Goal: Task Accomplishment & Management: Manage account settings

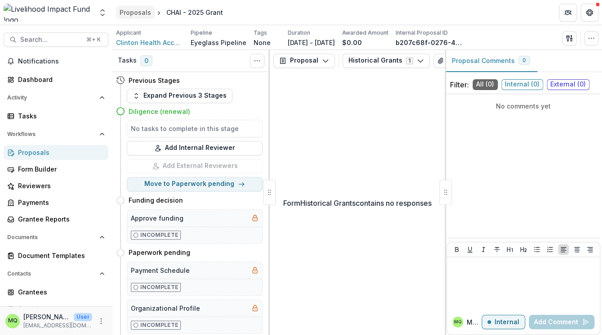
click at [137, 13] on div "Proposals" at bounding box center [135, 12] width 31 height 9
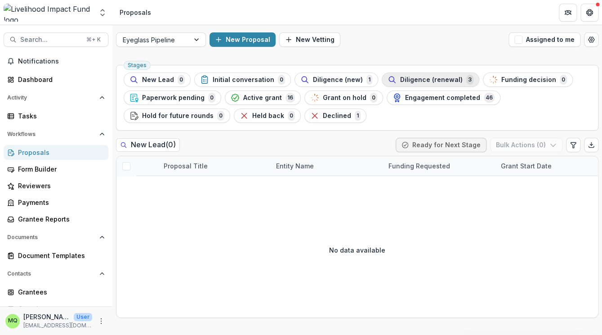
click at [397, 86] on button "Diligence (renewal) 3" at bounding box center [431, 79] width 98 height 14
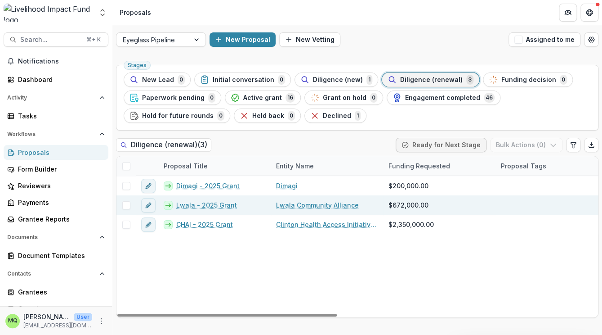
click at [218, 205] on link "Lwala - 2025 Grant" at bounding box center [206, 204] width 61 height 9
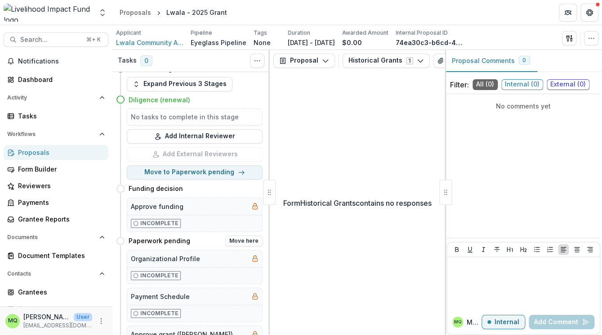
scroll to position [10, 0]
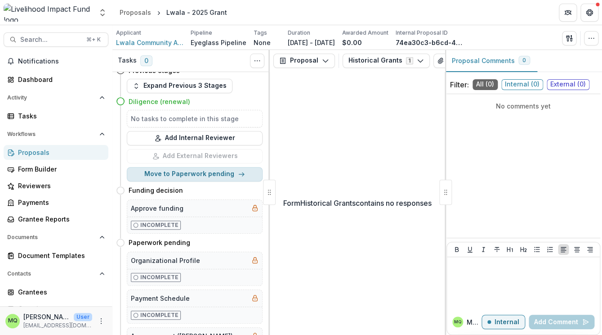
click at [243, 170] on button "Move to Paperwork pending" at bounding box center [195, 174] width 136 height 14
select select "**********"
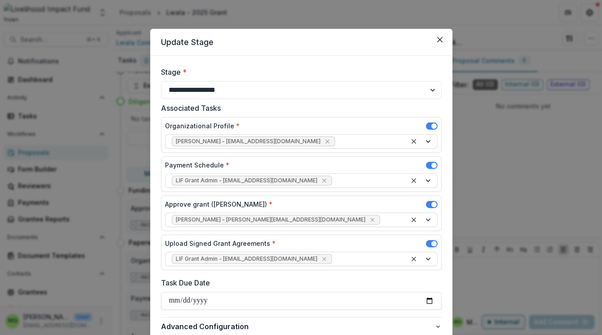
click at [428, 202] on span at bounding box center [432, 204] width 12 height 7
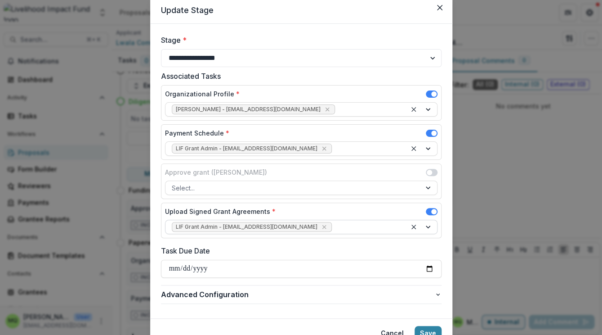
scroll to position [73, 0]
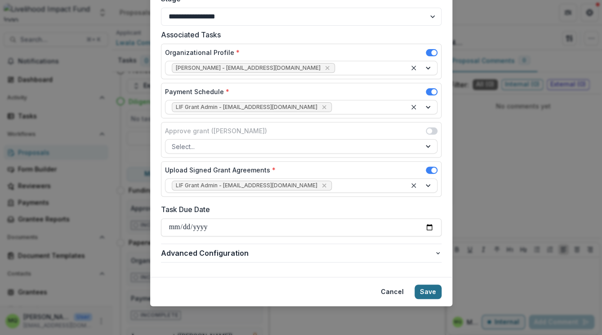
click at [430, 294] on button "Save" at bounding box center [428, 291] width 27 height 14
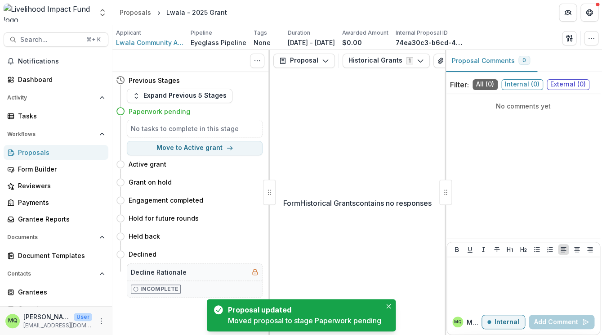
scroll to position [0, 0]
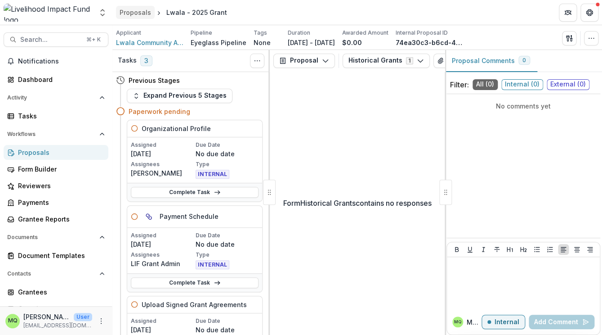
click at [136, 9] on div "Proposals" at bounding box center [135, 12] width 31 height 9
